Goal: Information Seeking & Learning: Learn about a topic

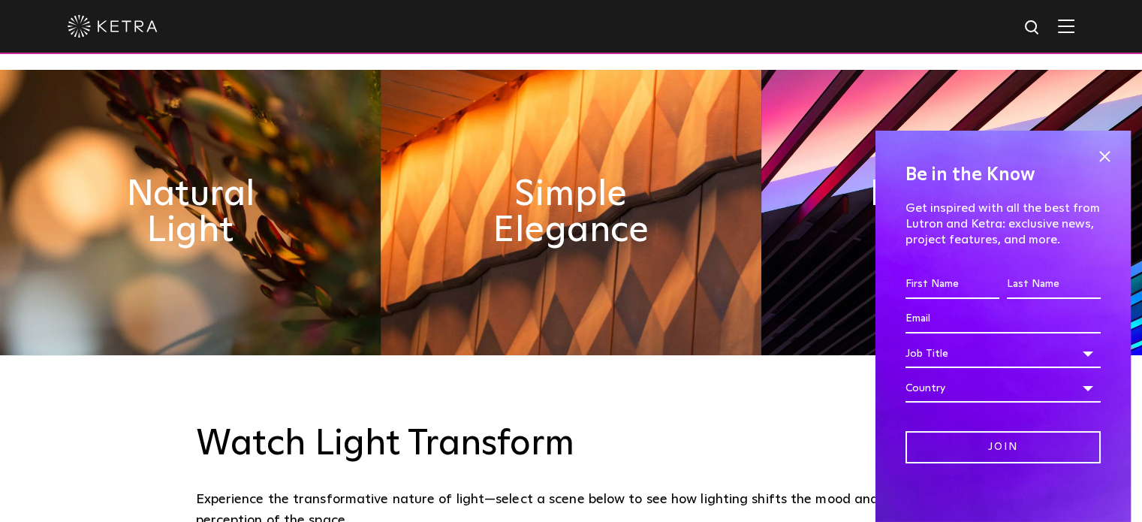
scroll to position [700, 0]
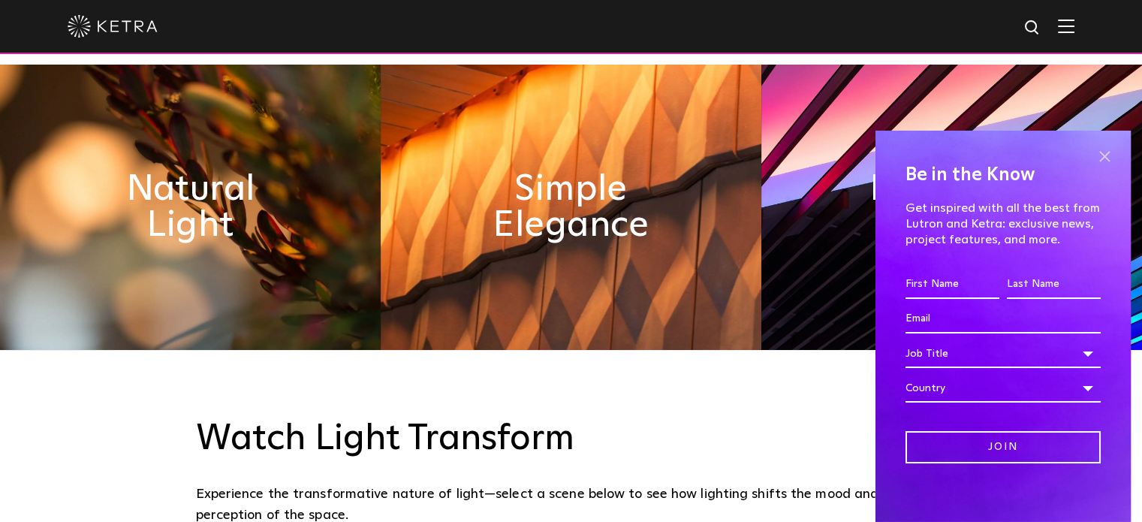
click at [1094, 159] on span at bounding box center [1104, 157] width 23 height 23
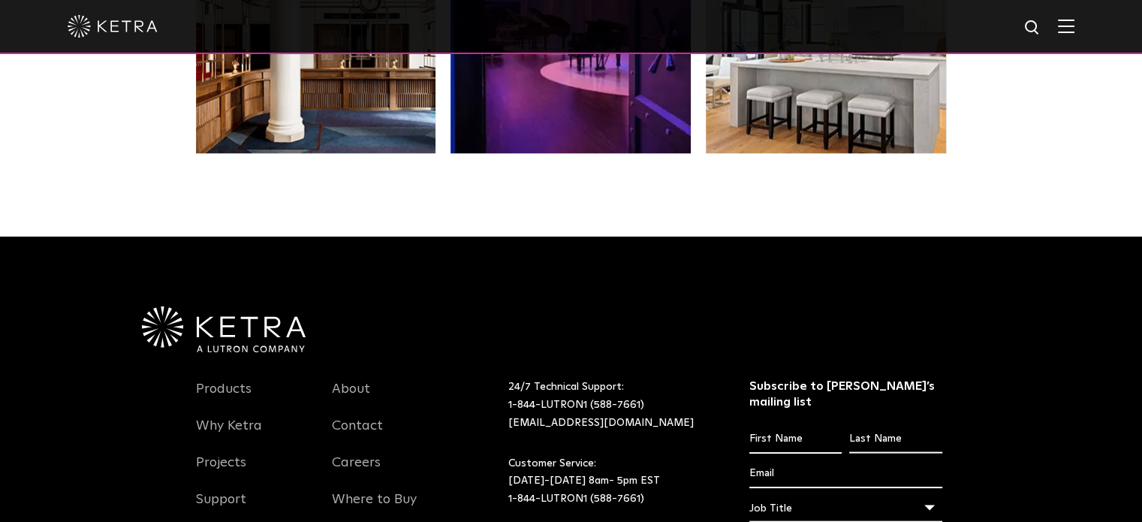
scroll to position [3153, 0]
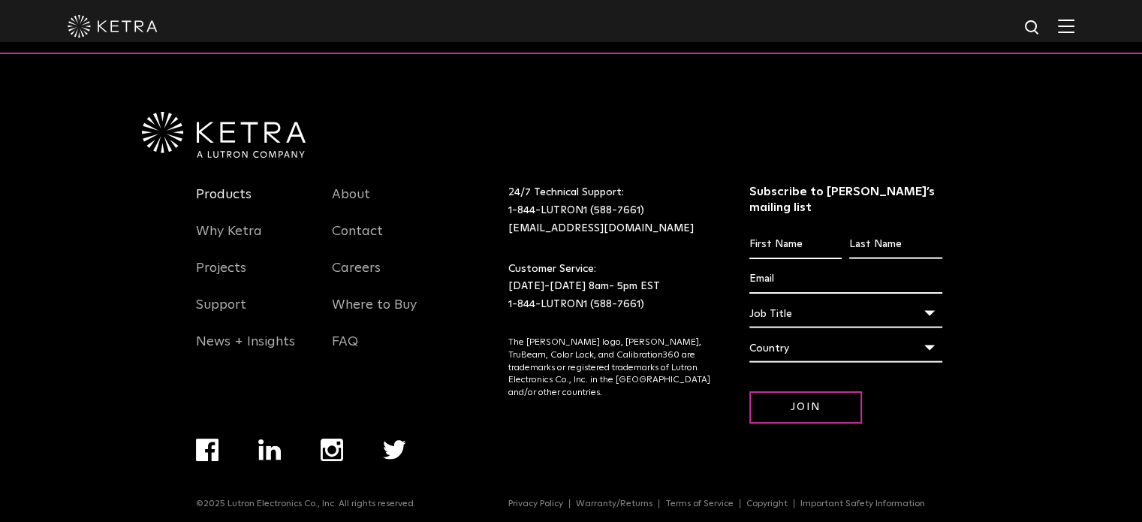
click at [240, 199] on link "Products" at bounding box center [224, 203] width 56 height 35
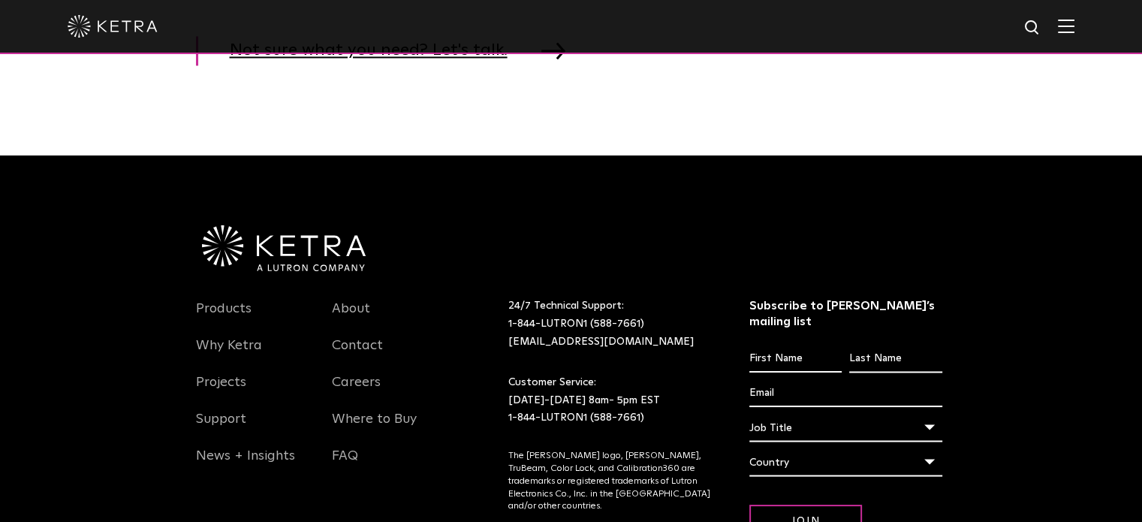
scroll to position [2451, 0]
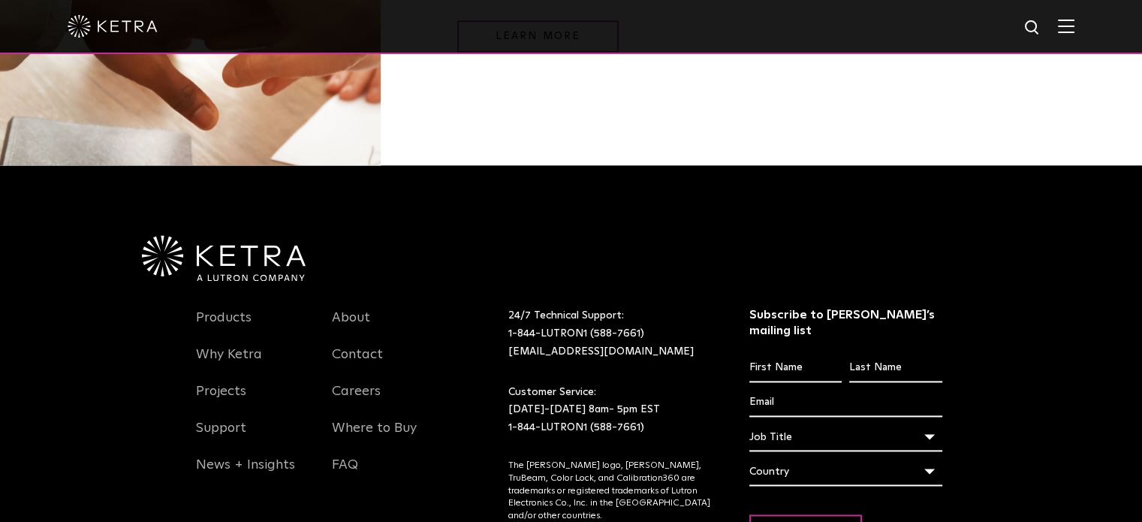
scroll to position [1981, 0]
